Goal: Transaction & Acquisition: Purchase product/service

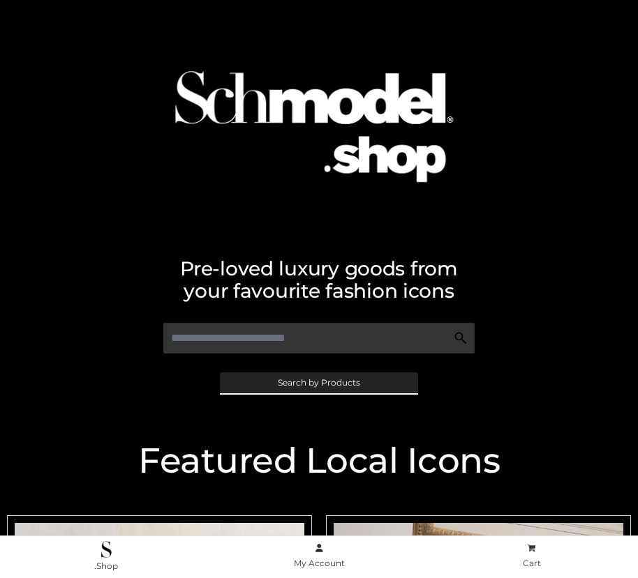
click at [318, 382] on span "Search by Products" at bounding box center [319, 383] width 82 height 8
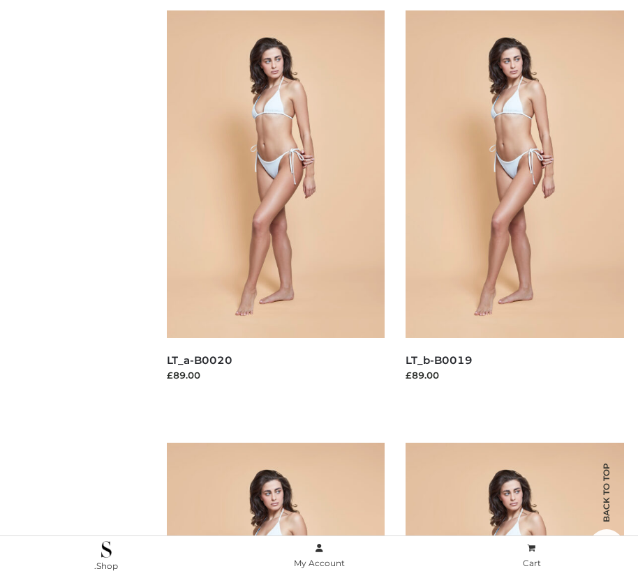
scroll to position [140, 0]
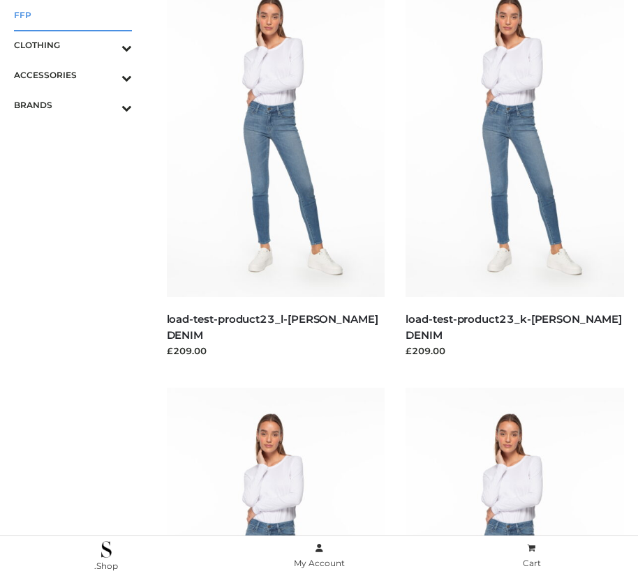
click at [73, 15] on span "FFP" at bounding box center [73, 15] width 118 height 16
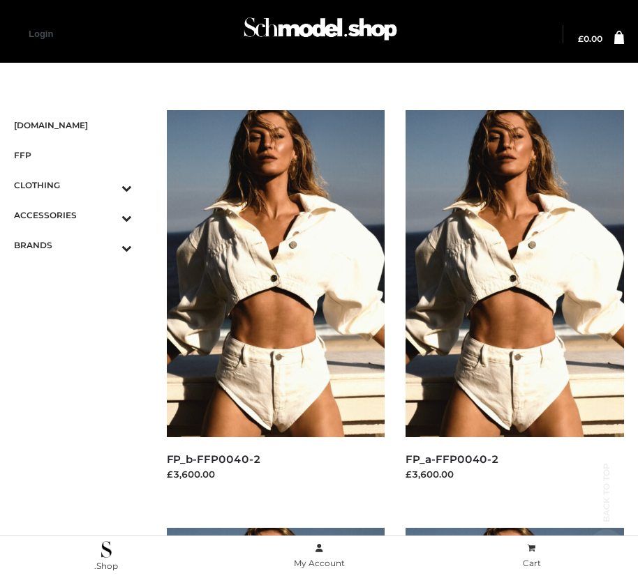
scroll to position [1176, 0]
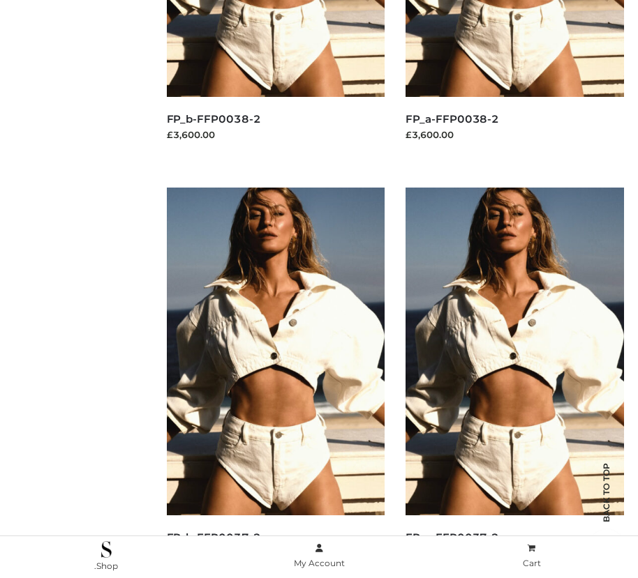
click at [514, 382] on img at bounding box center [514, 351] width 218 height 327
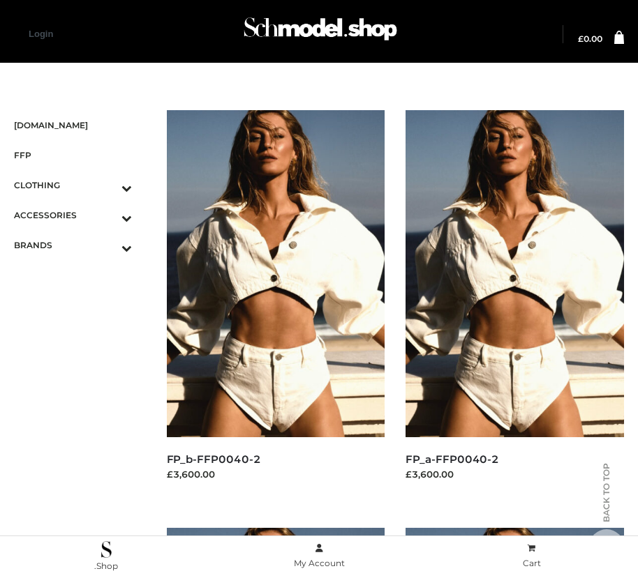
scroll to position [1594, 0]
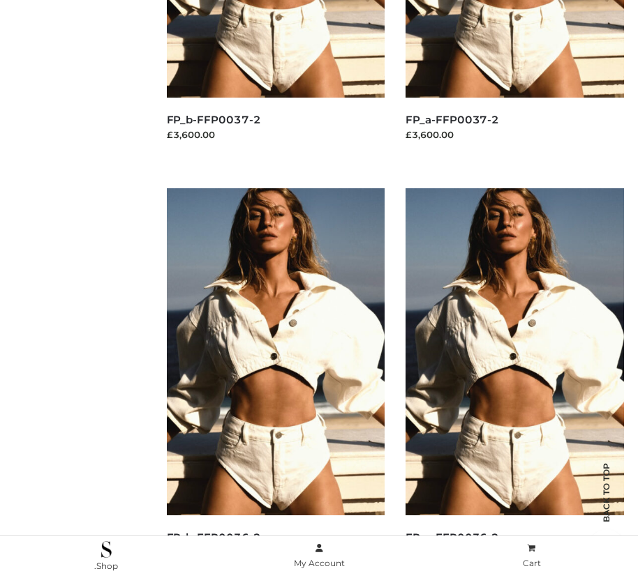
click at [275, 383] on img at bounding box center [276, 351] width 218 height 327
